Goal: Task Accomplishment & Management: Use online tool/utility

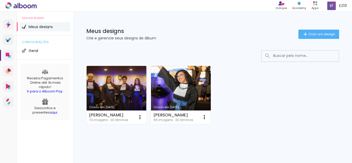
click at [122, 100] on link "Criado em [DATE]" at bounding box center [117, 95] width 60 height 58
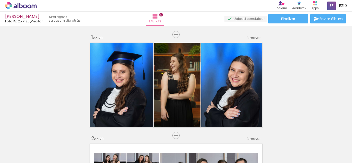
click at [47, 152] on div at bounding box center [52, 146] width 26 height 17
click at [78, 151] on div at bounding box center [81, 146] width 26 height 17
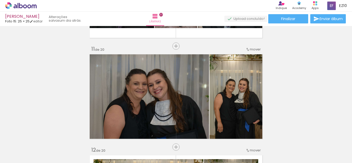
scroll to position [994, 0]
